Goal: Information Seeking & Learning: Learn about a topic

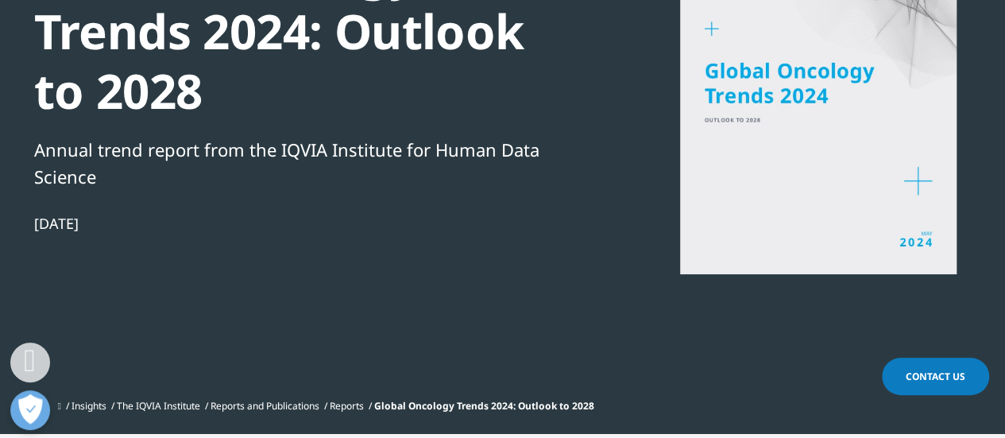
scroll to position [556, 0]
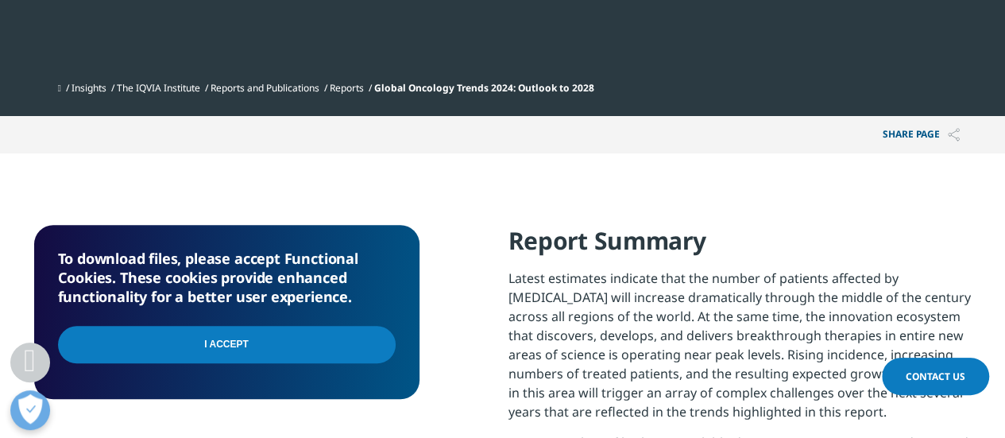
click at [239, 353] on input "I Accept" at bounding box center [227, 344] width 338 height 37
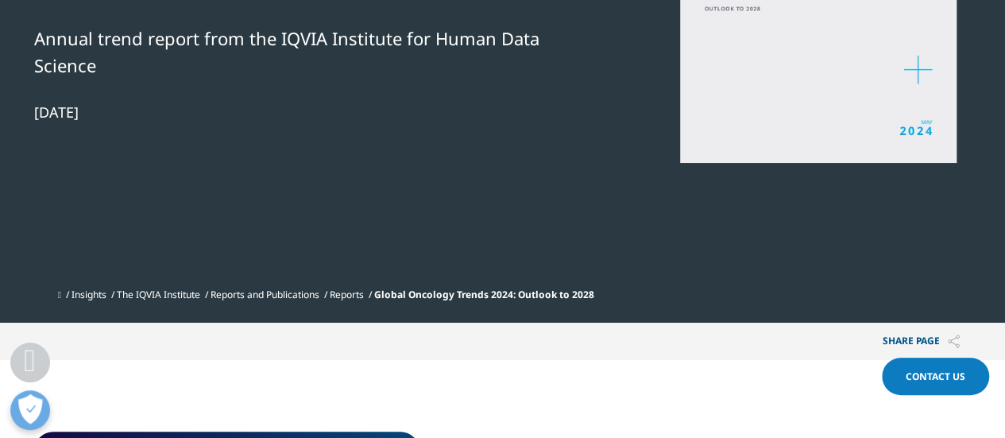
scroll to position [195, 0]
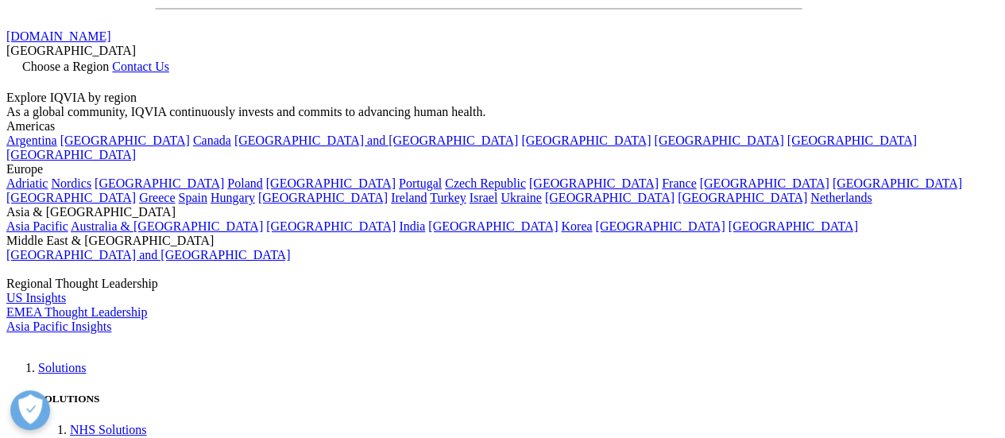
scroll to position [79, 0]
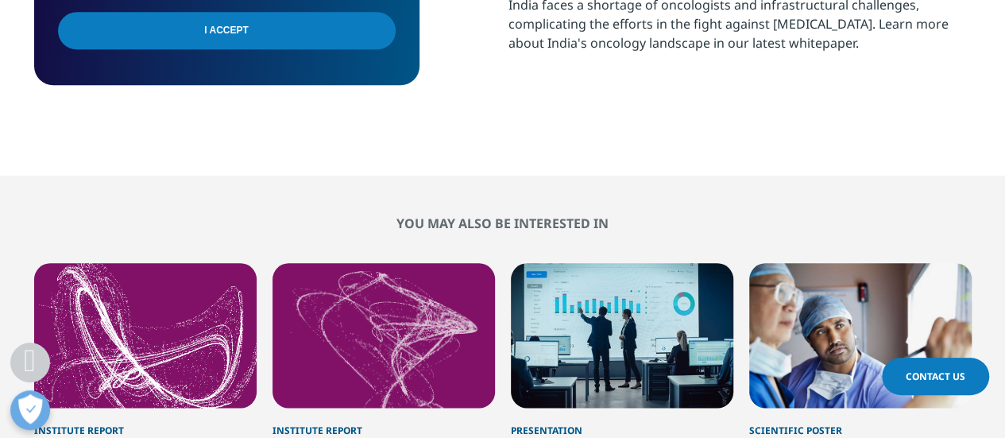
scroll to position [477, 0]
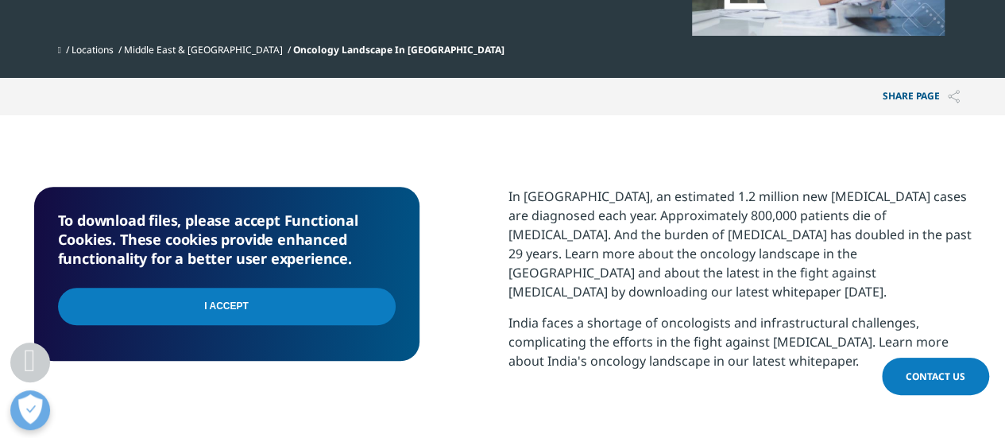
click at [345, 305] on input "I Accept" at bounding box center [227, 306] width 338 height 37
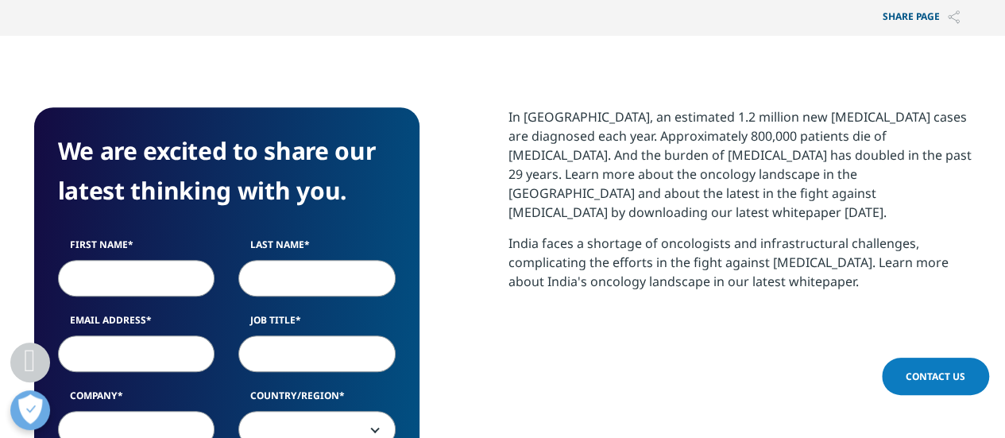
scroll to position [556, 0]
click at [103, 283] on input "First Name" at bounding box center [136, 278] width 157 height 37
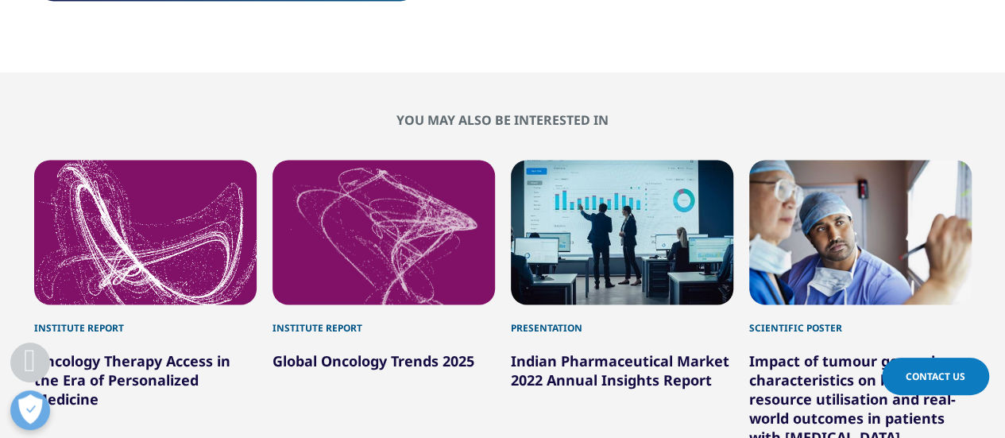
scroll to position [1833, 0]
